Goal: Information Seeking & Learning: Stay updated

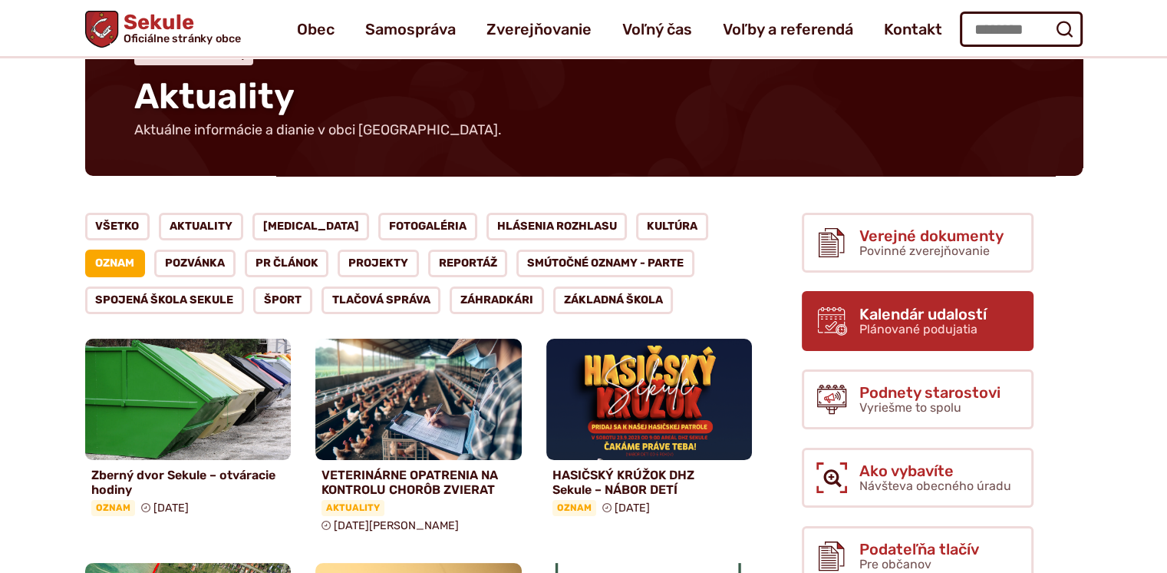
scroll to position [77, 0]
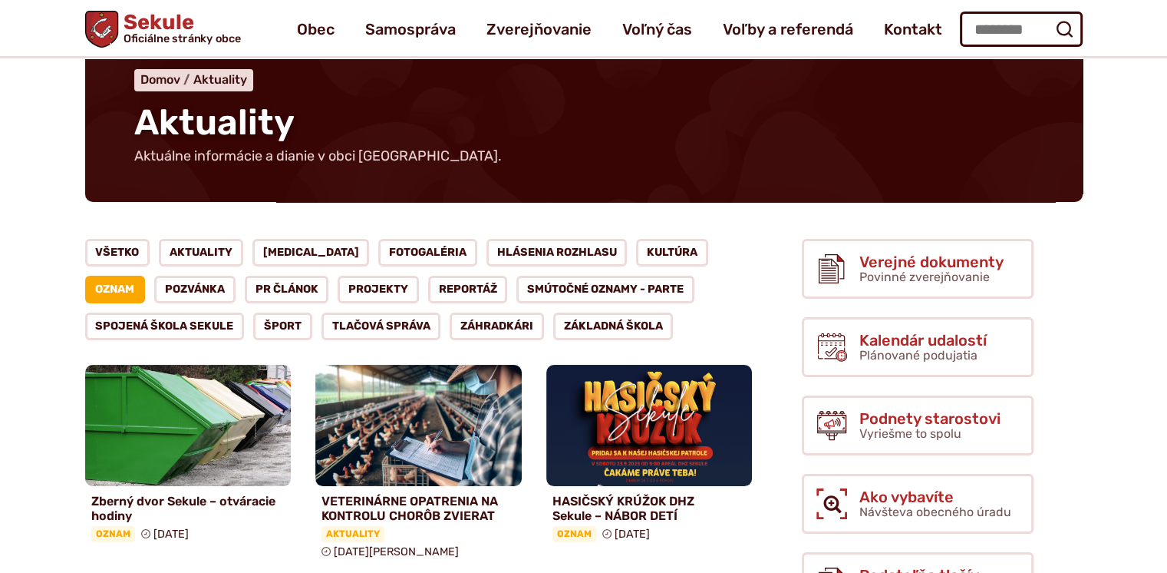
click at [146, 276] on link "Oznam" at bounding box center [115, 290] width 61 height 28
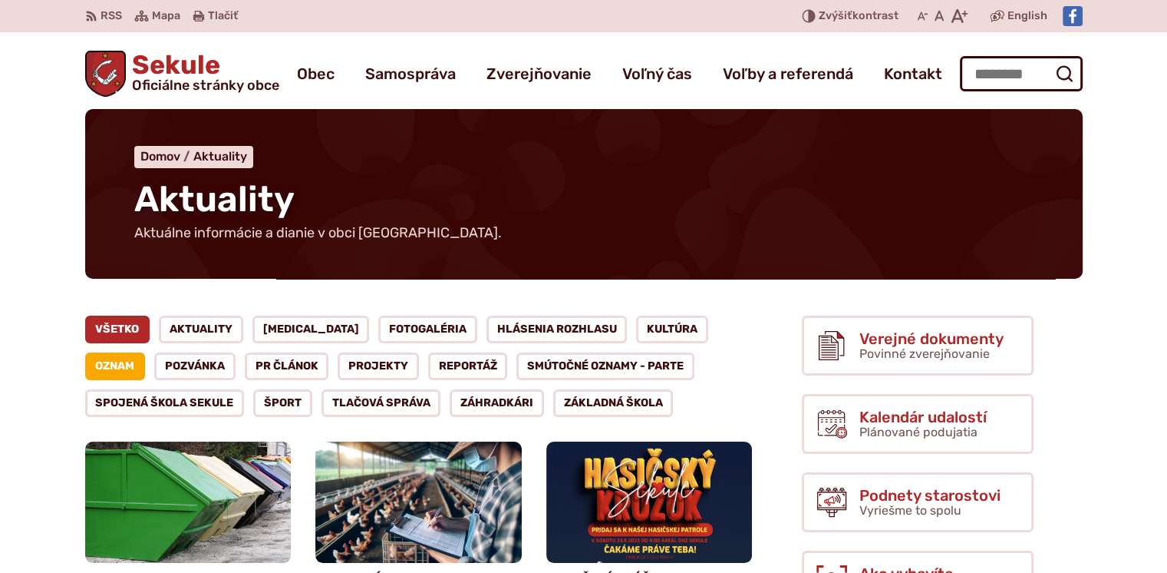
click at [119, 329] on link "Všetko" at bounding box center [117, 329] width 65 height 28
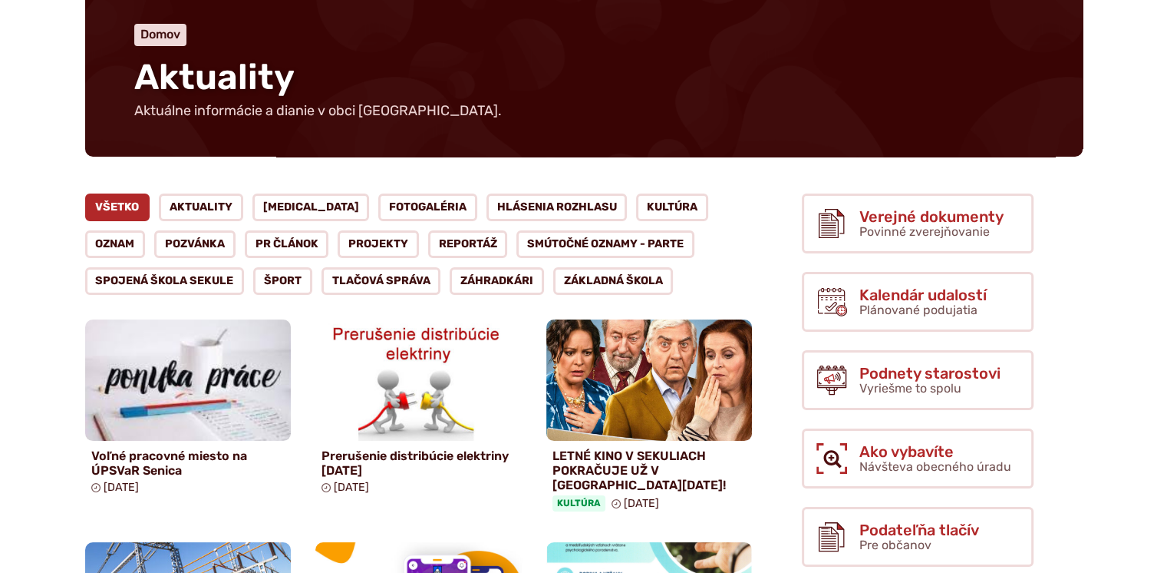
scroll to position [154, 0]
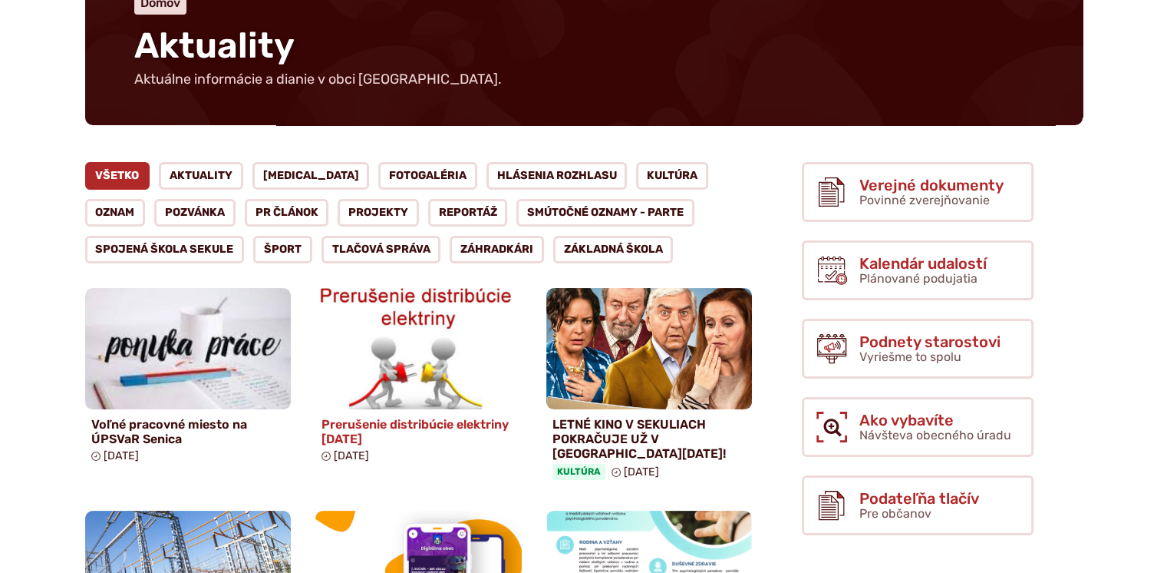
click at [369, 424] on h4 "Prerušenie distribúcie elektriny 20.08.2025" at bounding box center [419, 431] width 194 height 29
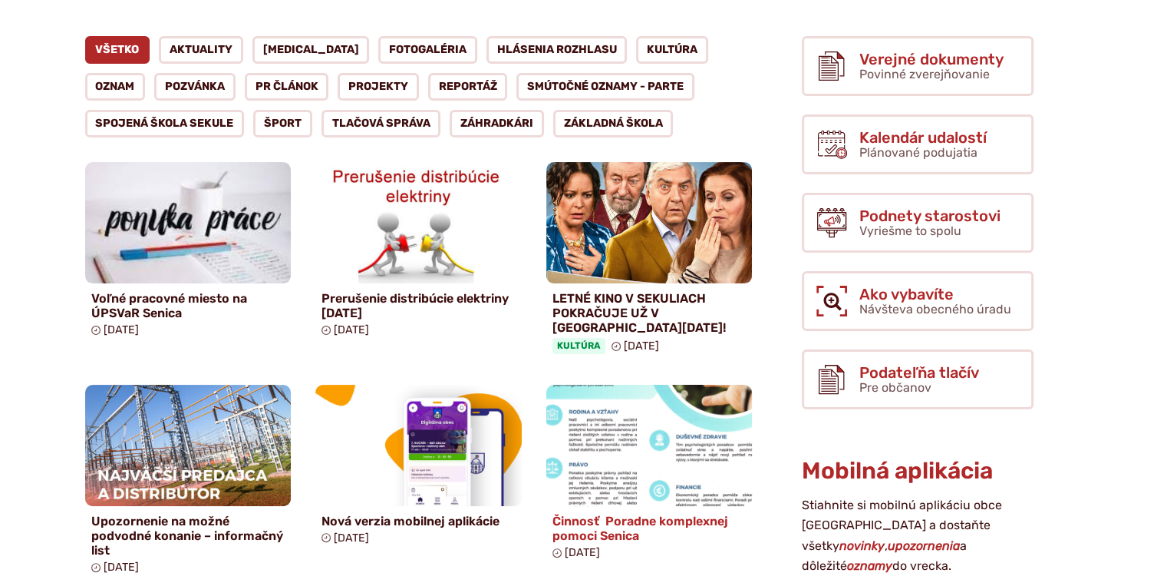
scroll to position [307, 0]
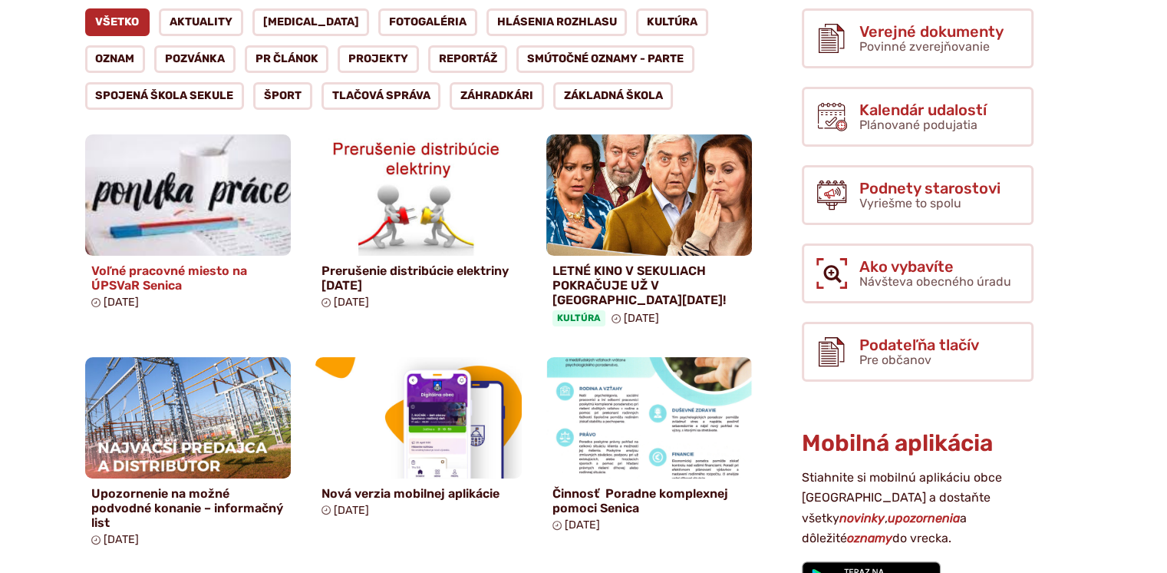
click at [163, 273] on h4 "Voľné pracovné miesto na ÚPSVaR Senica" at bounding box center [188, 277] width 194 height 29
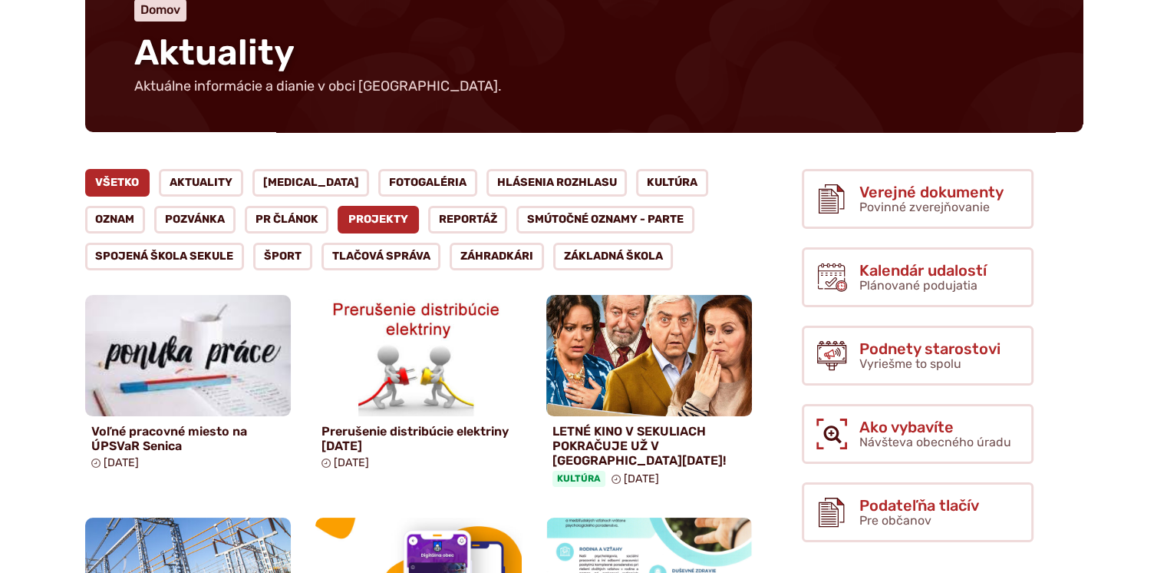
scroll to position [154, 0]
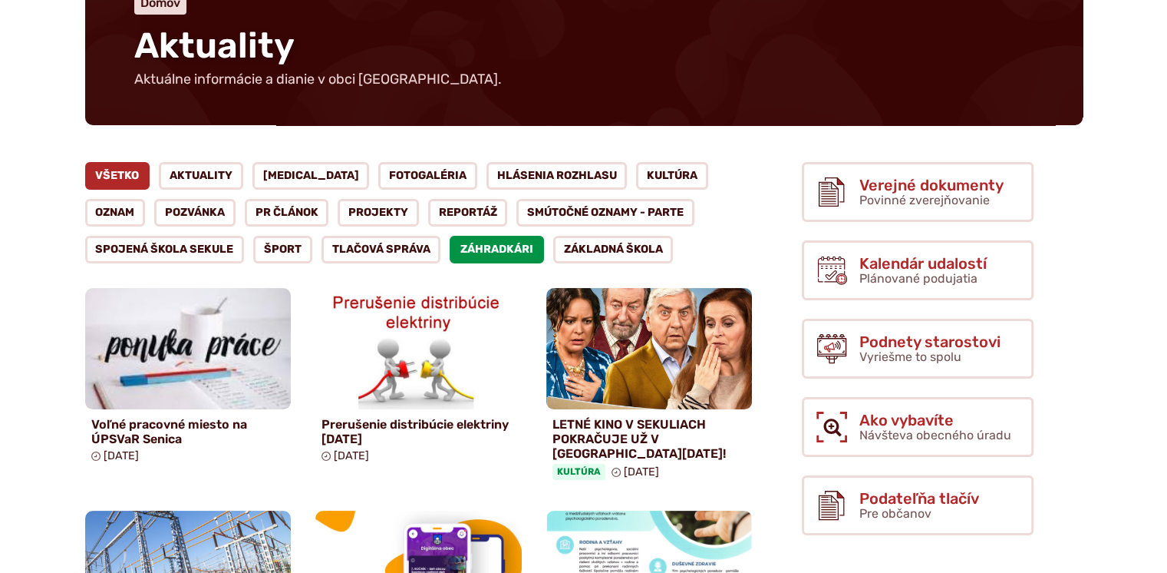
click at [491, 249] on link "Záhradkári" at bounding box center [497, 250] width 94 height 28
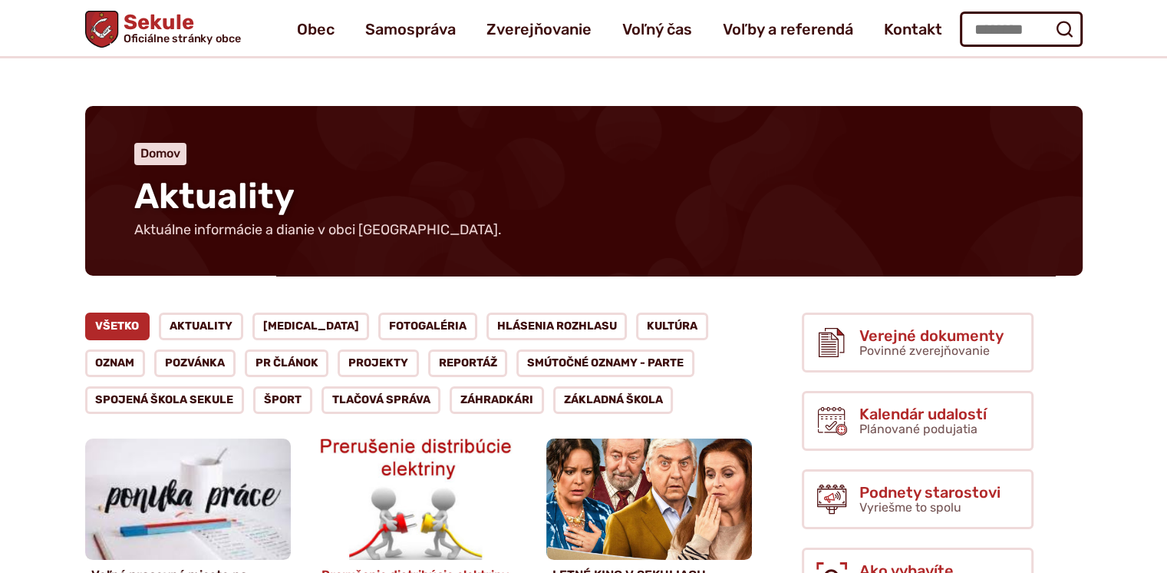
scroll to position [0, 0]
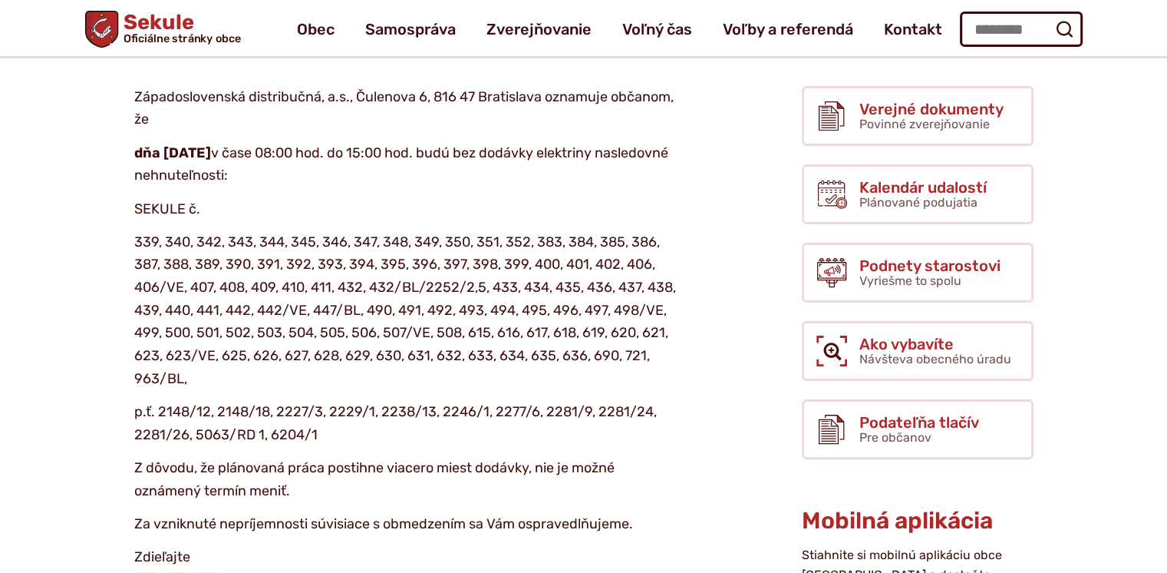
scroll to position [230, 0]
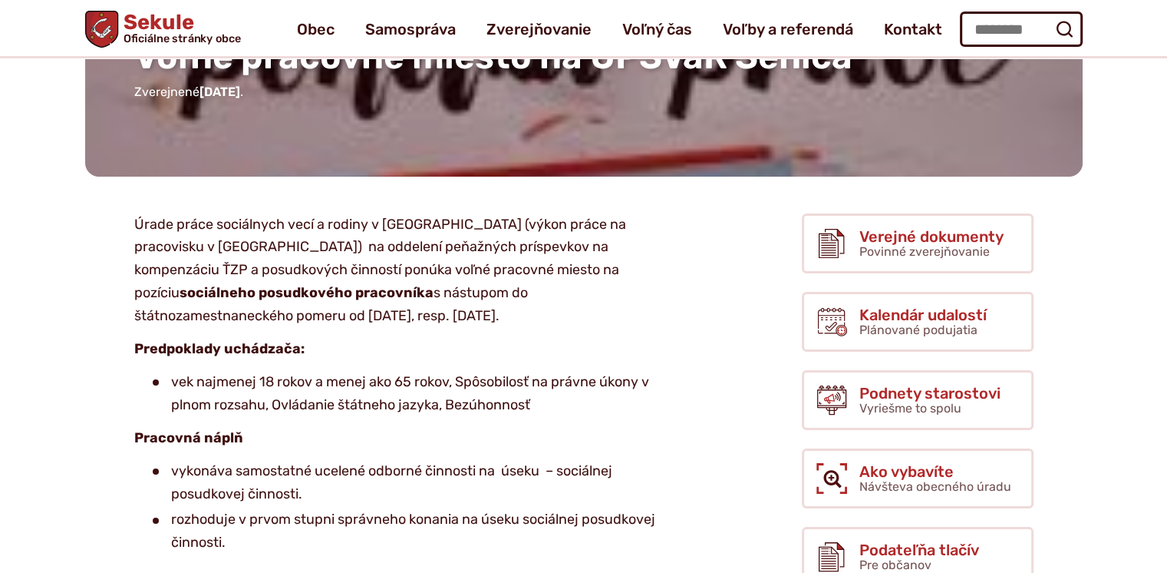
scroll to position [154, 0]
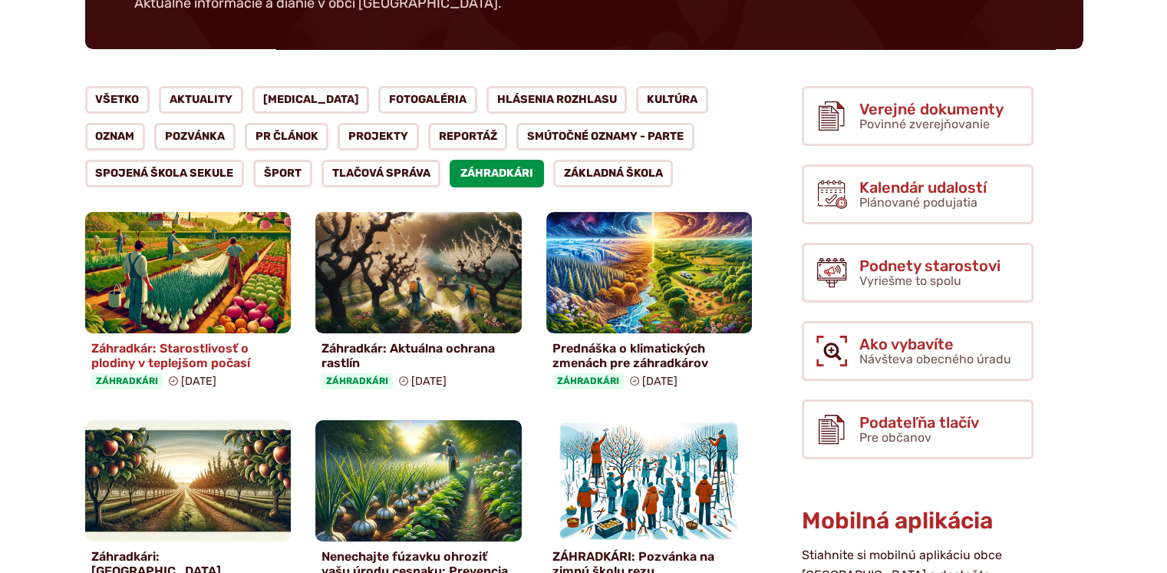
scroll to position [230, 0]
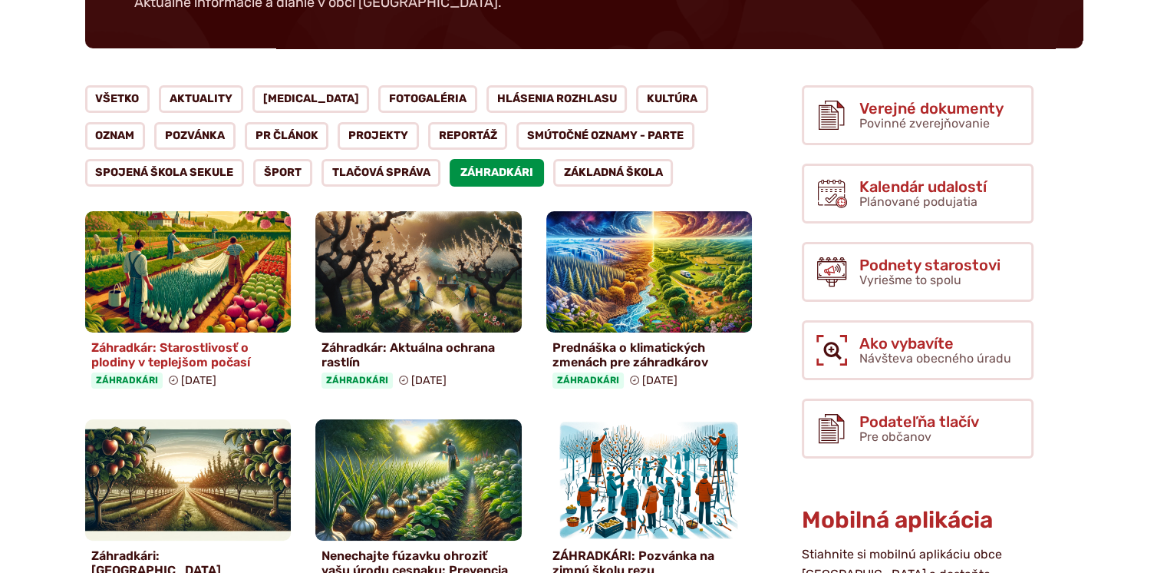
click at [172, 345] on h4 "Záhradkár: Starostlivosť o plodiny v teplejšom počasí" at bounding box center [188, 354] width 194 height 29
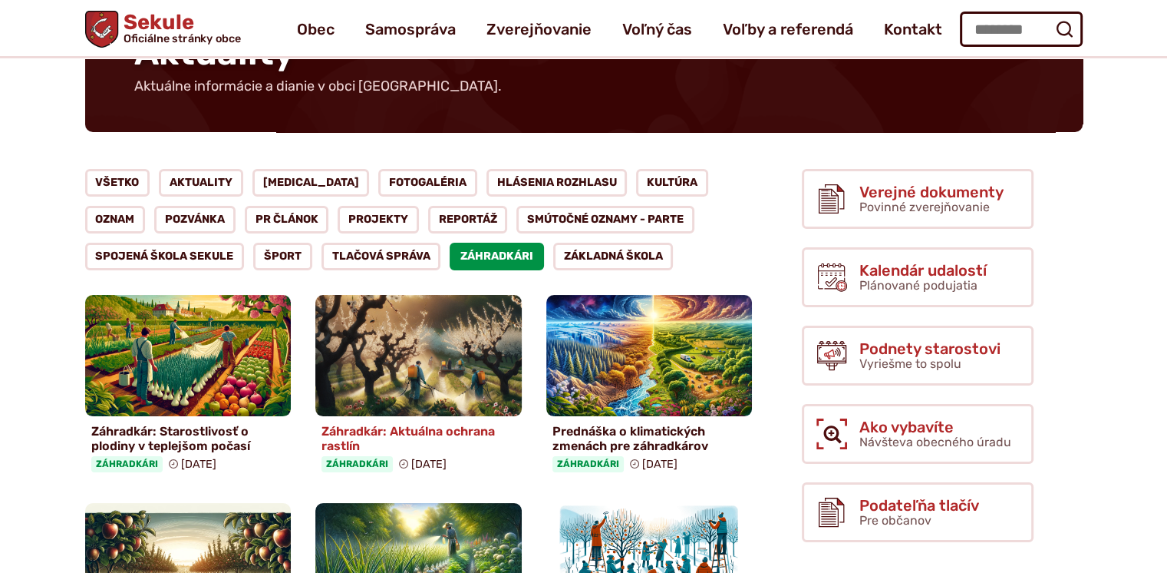
scroll to position [0, 0]
